Goal: Check status

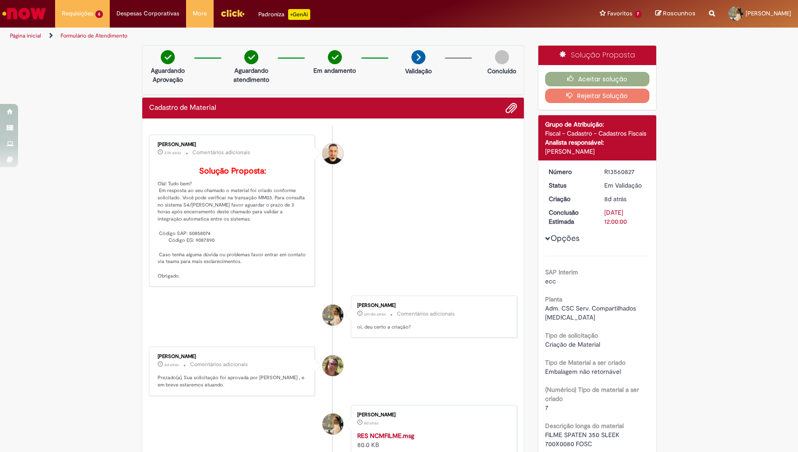
scroll to position [140, 0]
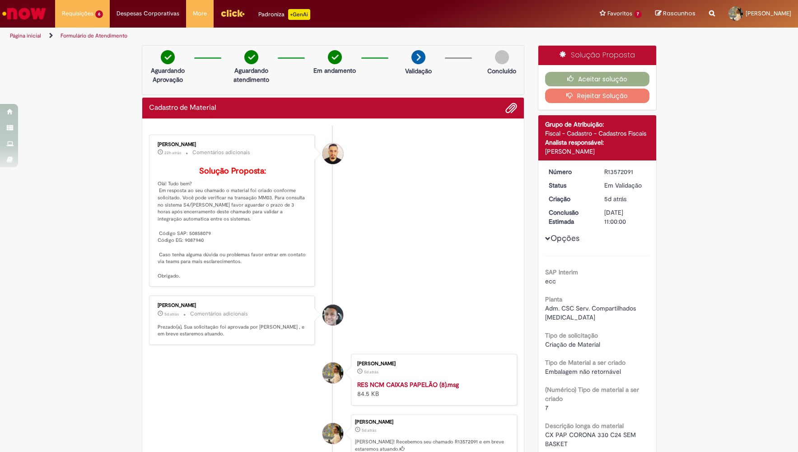
click at [421, 212] on li "Arnaldo Jose Vieira De Melo 22h atrás 22 horas atrás Comentários adicionais Sol…" at bounding box center [333, 211] width 368 height 152
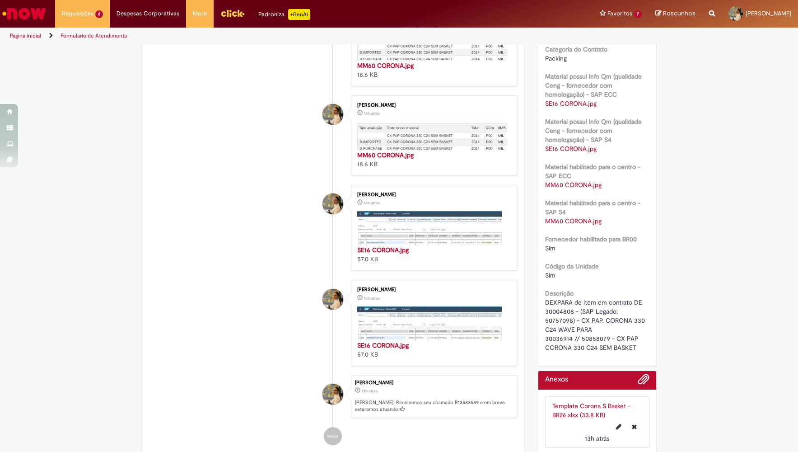
scroll to position [234, 0]
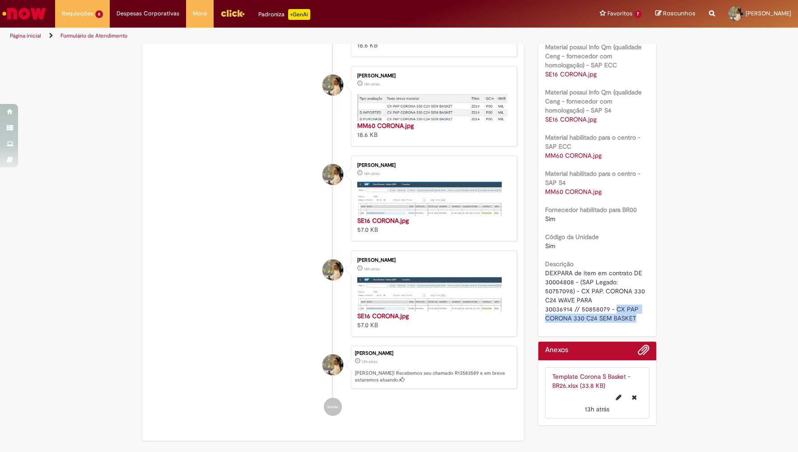
drag, startPoint x: 635, startPoint y: 328, endPoint x: 615, endPoint y: 320, distance: 21.2
click at [615, 320] on span "DEXPARA de item em contrato DE 30004808 - (SAP Legado: 50757098) - CX PAP. CORO…" at bounding box center [596, 295] width 102 height 53
copy span "CX PAP CORONA 330 C24 SEM BASKET"
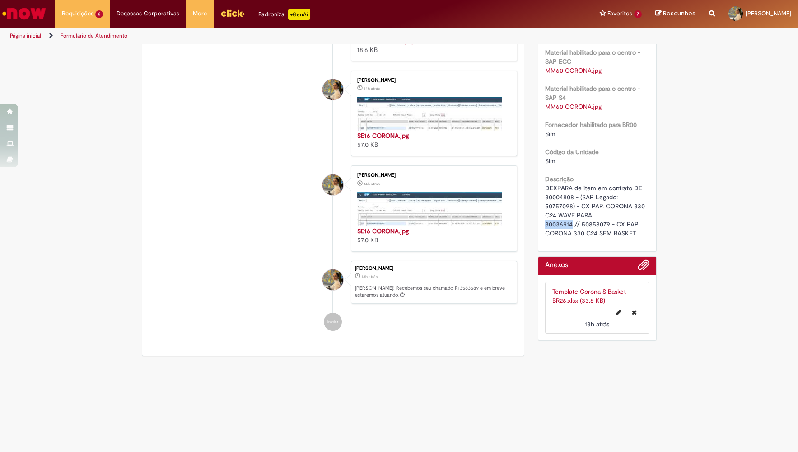
drag, startPoint x: 572, startPoint y: 237, endPoint x: 545, endPoint y: 237, distance: 26.6
click at [545, 237] on div "Número R13583589 Status Aberto Criação 13h atrás 13 horas atrás Aprovador Maria…" at bounding box center [597, 23] width 118 height 455
copy span "30036914"
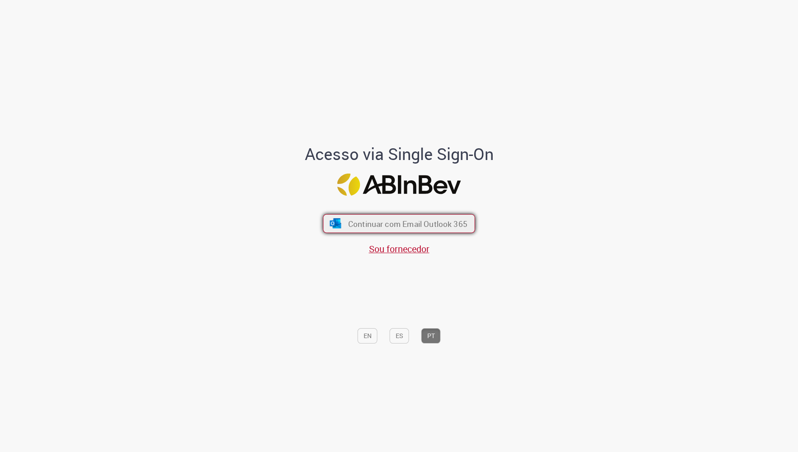
click at [359, 221] on span "Continuar com Email Outlook 365" at bounding box center [407, 223] width 119 height 10
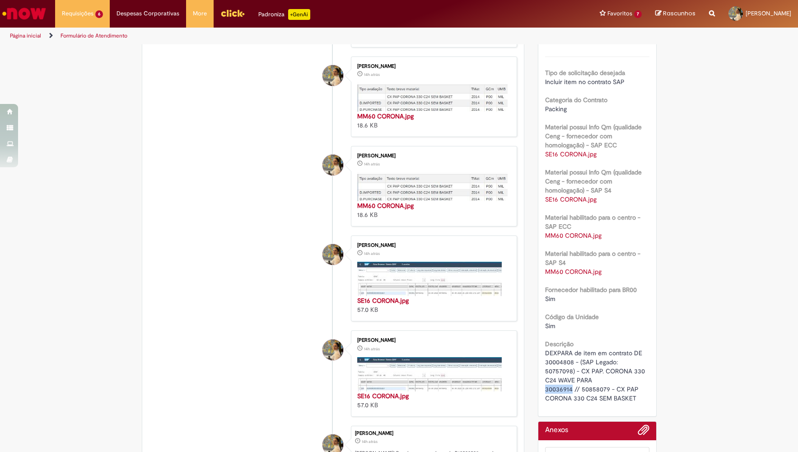
scroll to position [187, 0]
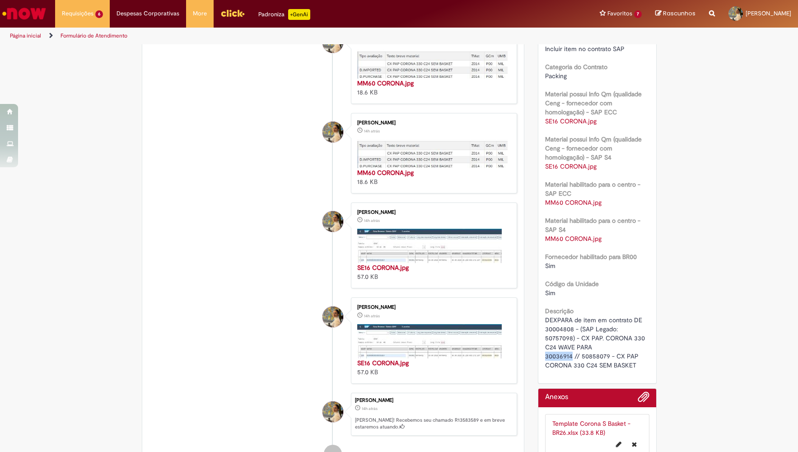
click at [571, 364] on span "DEXPARA de item em contrato DE 30004808 - (SAP Legado: 50757098) - CX PAP. CORO…" at bounding box center [596, 342] width 102 height 53
drag, startPoint x: 570, startPoint y: 363, endPoint x: 565, endPoint y: 363, distance: 5.5
click at [565, 363] on span "DEXPARA de item em contrato DE 30004808 - (SAP Legado: 50757098) - CX PAP. CORO…" at bounding box center [596, 342] width 102 height 53
copy span "30036914"
